Goal: Transaction & Acquisition: Obtain resource

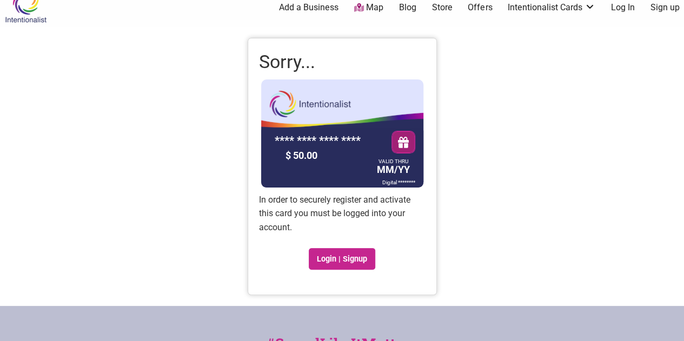
scroll to position [17, 0]
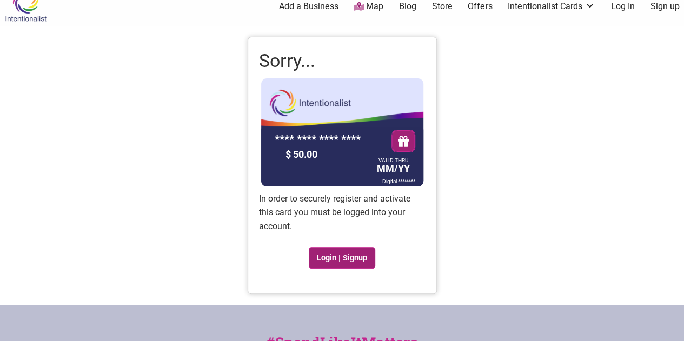
click at [359, 253] on link "Login | Signup" at bounding box center [342, 258] width 67 height 22
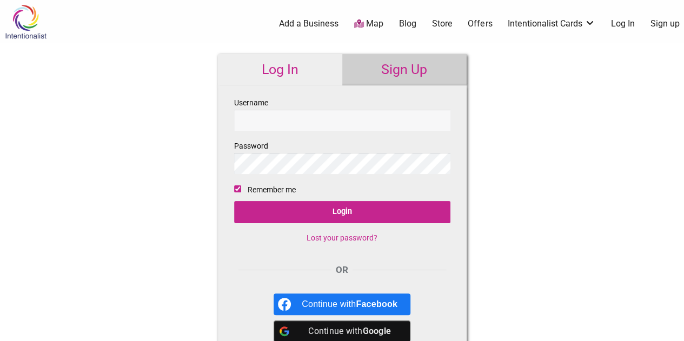
click at [412, 82] on link "Sign Up" at bounding box center [404, 69] width 124 height 31
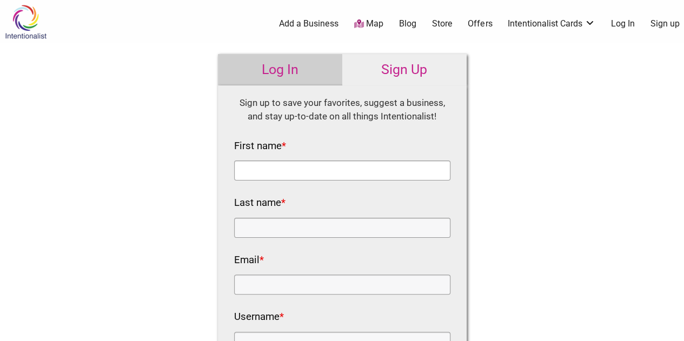
click at [381, 168] on input "First name *" at bounding box center [342, 171] width 216 height 20
type input "Ellen"
type input "ta"
type input "e"
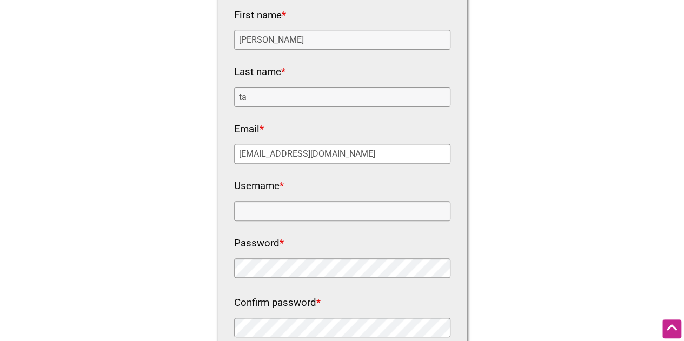
type input "ellenta91@gmail.com"
click at [374, 207] on input "Username *" at bounding box center [342, 211] width 216 height 20
type input "ellenta91"
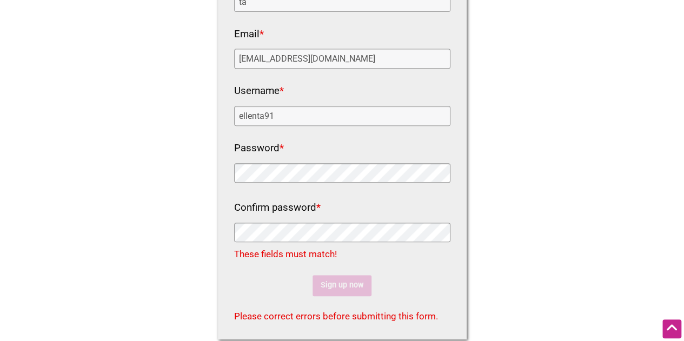
scroll to position [227, 0]
click at [161, 245] on div "Intentionalist Spend like it matters 0 Add a Business Map Blog Store Offers Int…" at bounding box center [342, 197] width 684 height 848
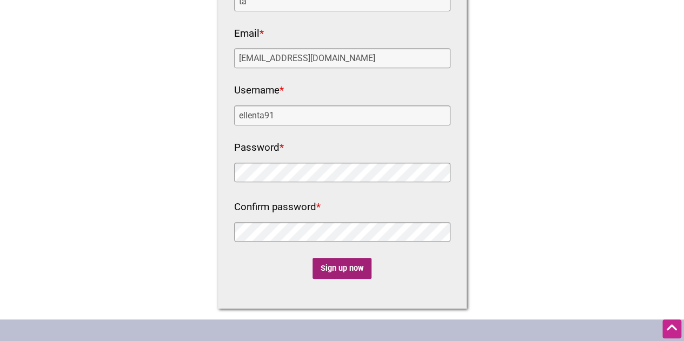
click at [360, 276] on input "Sign up now" at bounding box center [342, 268] width 59 height 21
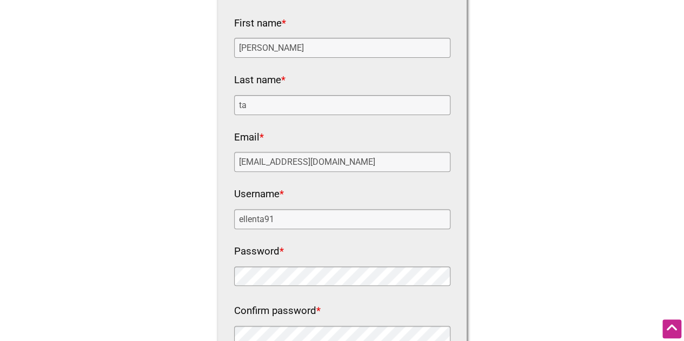
scroll to position [0, 0]
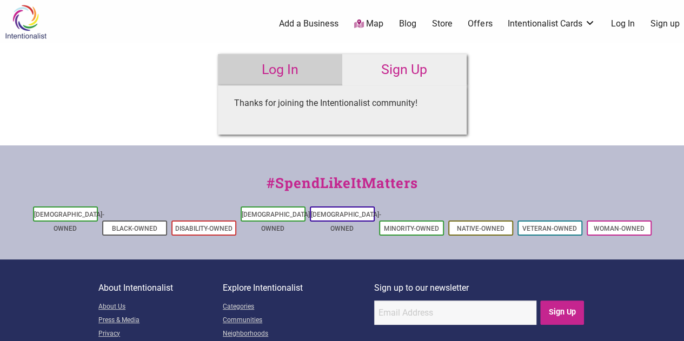
click at [586, 82] on div "Intentionalist Spend like it matters 0 Add a Business Map Blog Store Offers Int…" at bounding box center [342, 208] width 684 height 417
click at [298, 75] on link "Log In" at bounding box center [280, 69] width 124 height 31
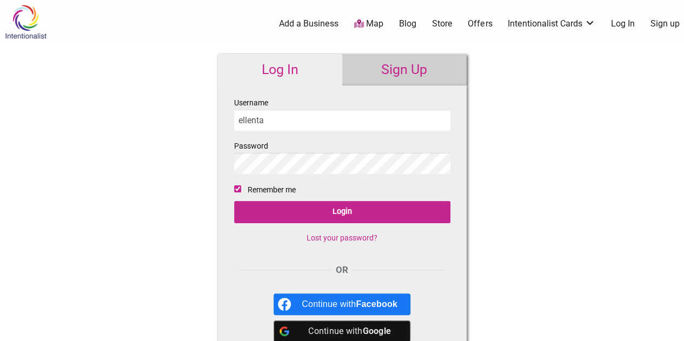
type input "ellenta91"
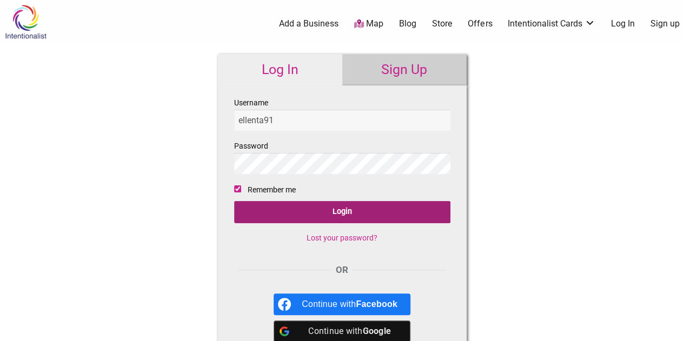
click at [280, 205] on input "Login" at bounding box center [342, 212] width 216 height 22
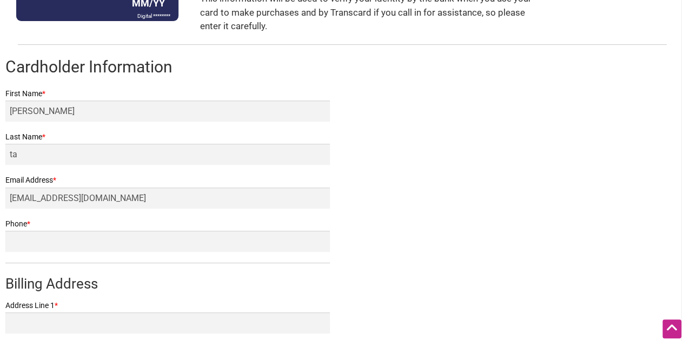
scroll to position [258, 0]
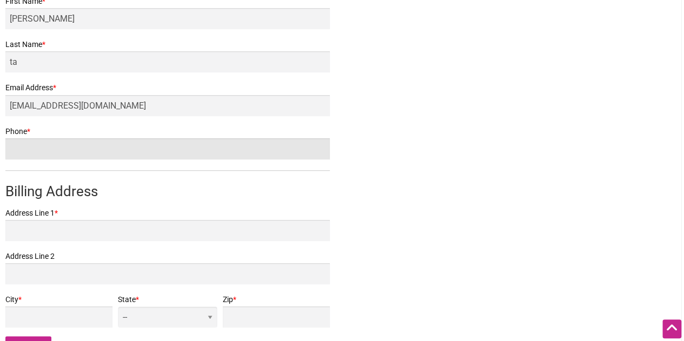
click at [306, 145] on input "Phone *" at bounding box center [167, 148] width 324 height 21
type input "2064384108"
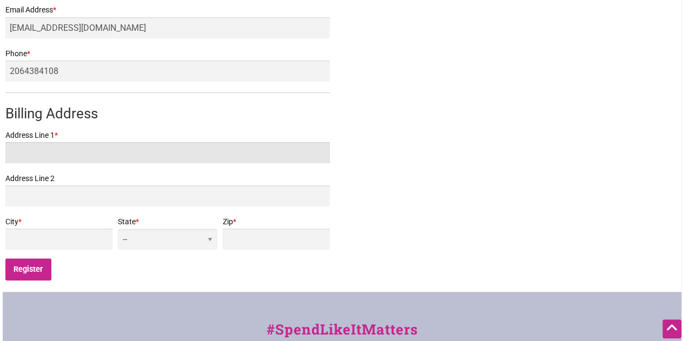
scroll to position [333, 0]
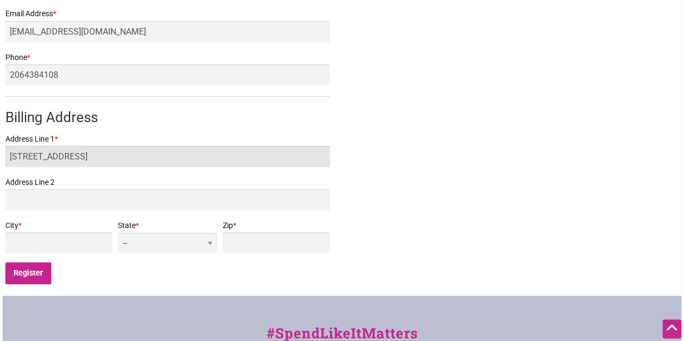
type input "[STREET_ADDRESS]"
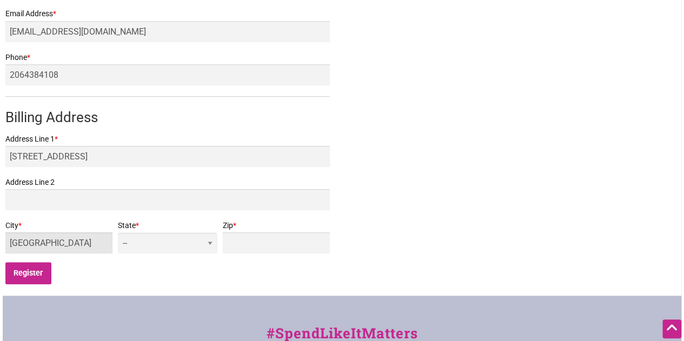
type input "[GEOGRAPHIC_DATA]"
select select "WA"
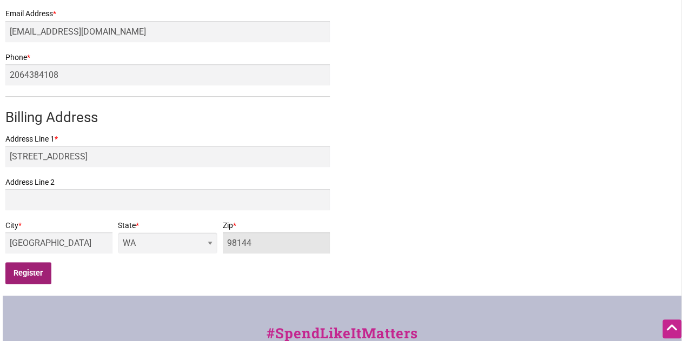
type input "98144"
click at [22, 278] on input "Register" at bounding box center [28, 273] width 46 height 22
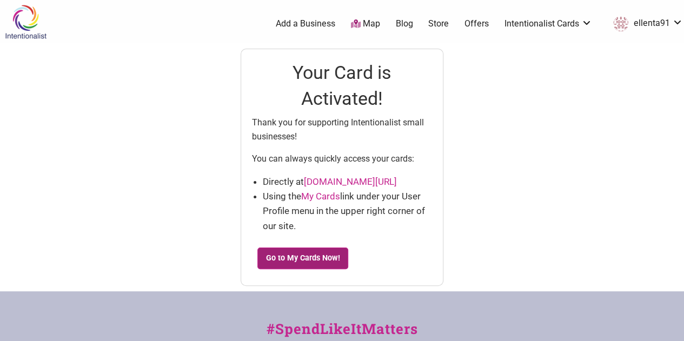
click at [315, 255] on link "Go to My Cards Now!" at bounding box center [302, 259] width 91 height 22
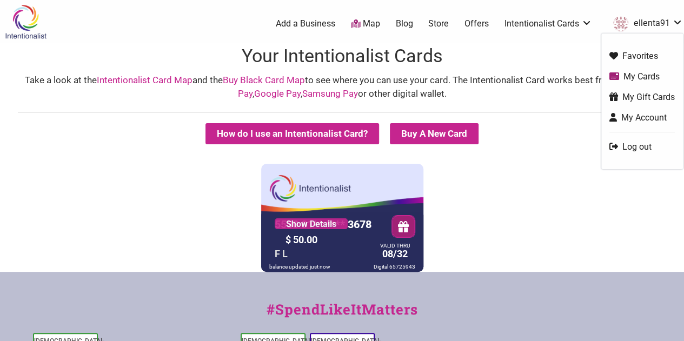
click at [678, 19] on link "ellenta91" at bounding box center [645, 23] width 75 height 19
click at [642, 150] on link "Log out" at bounding box center [641, 147] width 65 height 12
